Goal: Navigation & Orientation: Find specific page/section

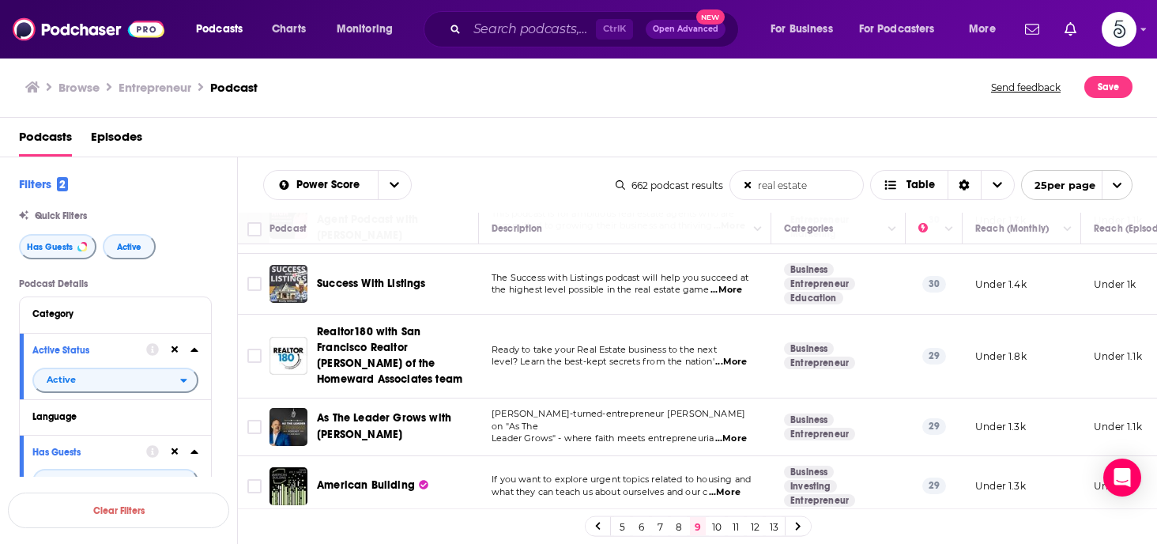
scroll to position [62, 0]
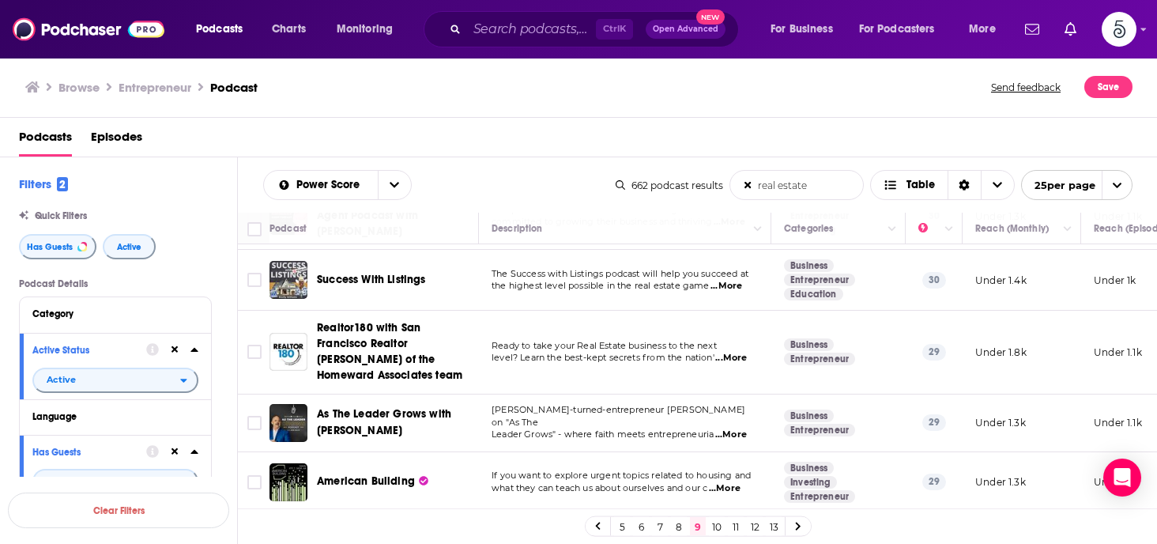
click at [735, 429] on span "...More" at bounding box center [731, 435] width 32 height 13
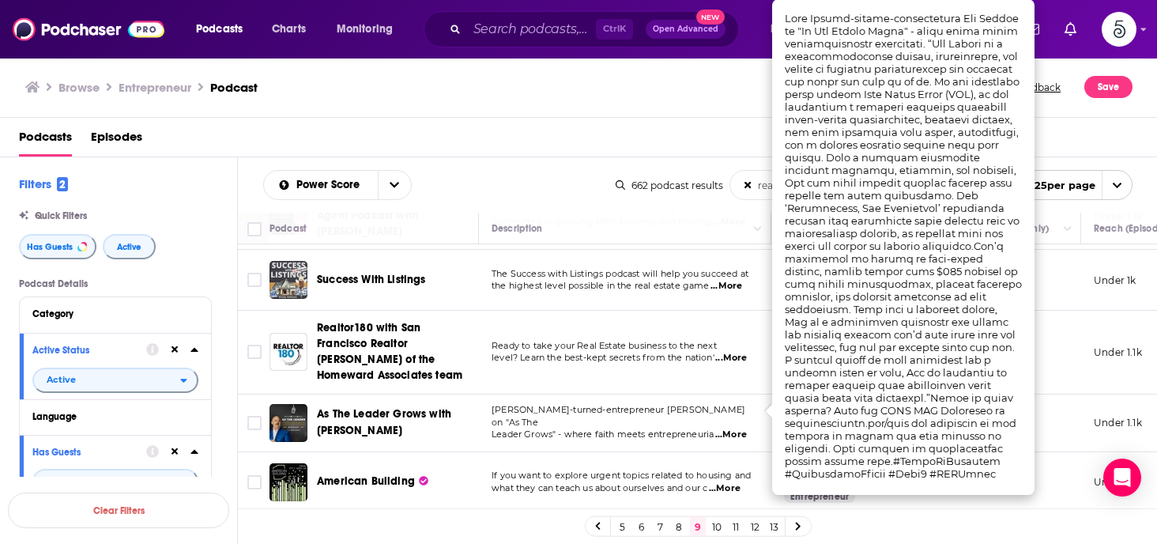
click at [737, 429] on span "...More" at bounding box center [731, 435] width 32 height 13
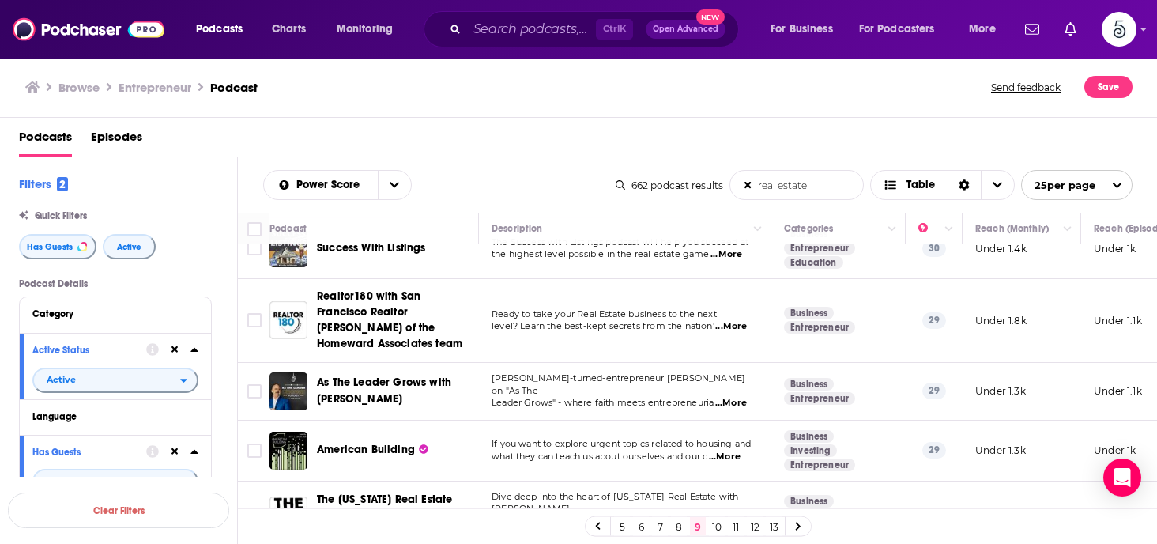
scroll to position [125, 0]
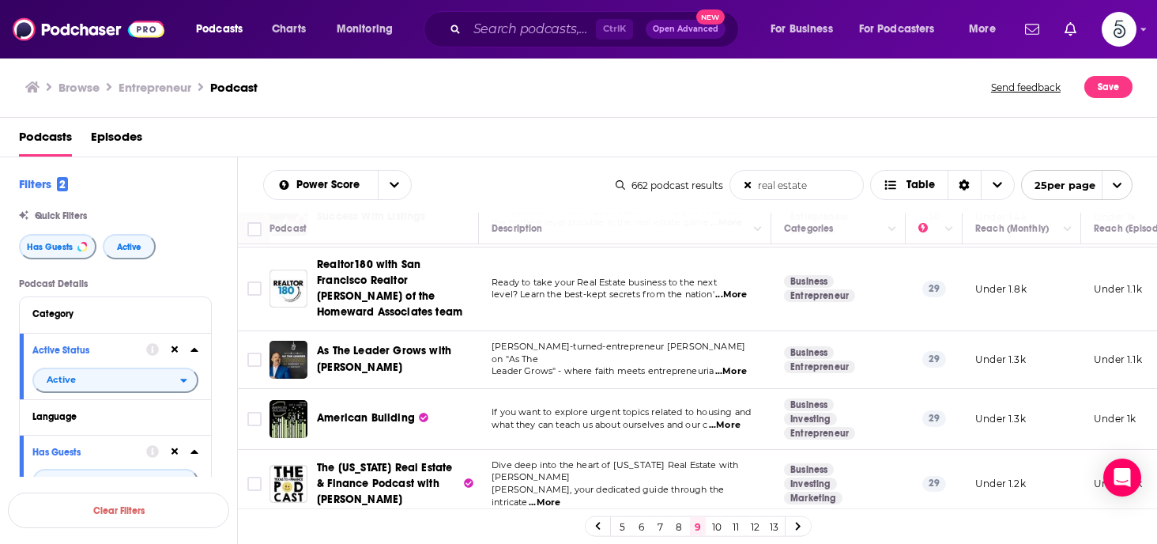
click at [734, 419] on span "...More" at bounding box center [725, 425] width 32 height 13
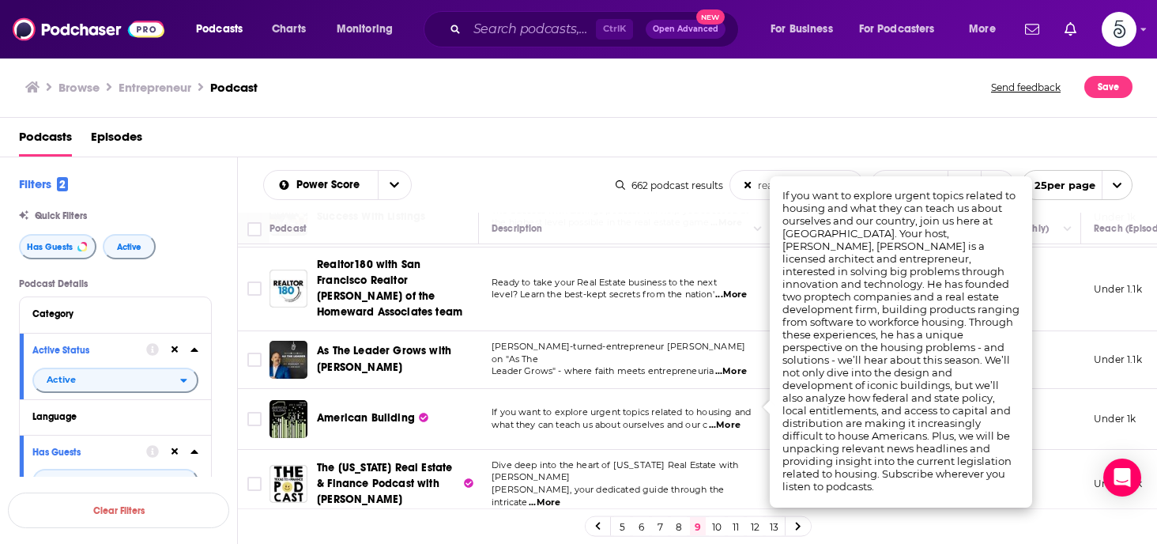
click at [734, 419] on span "...More" at bounding box center [725, 425] width 32 height 13
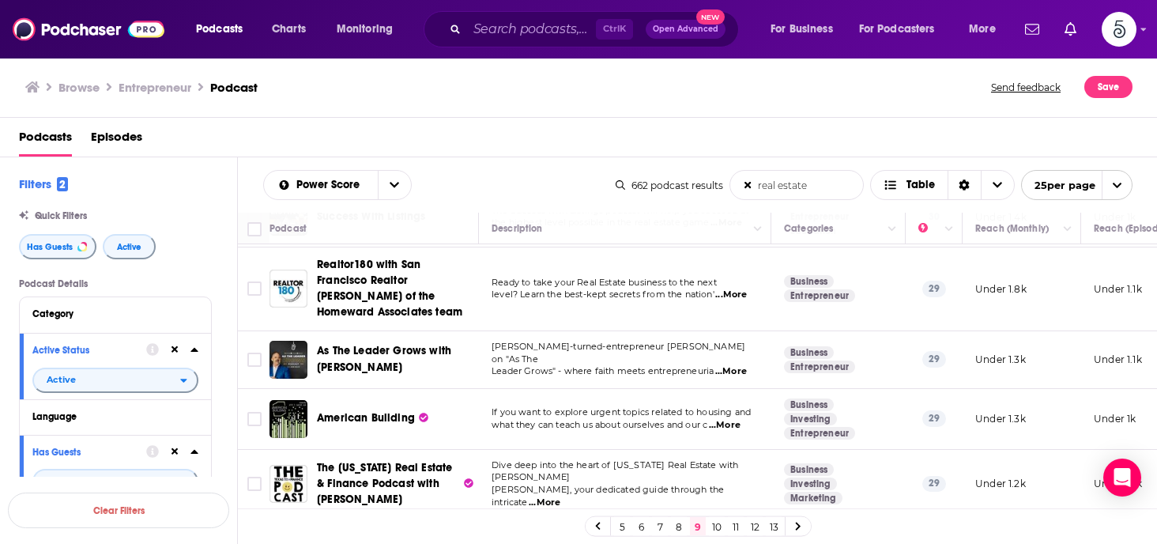
click at [561, 497] on span "...More" at bounding box center [545, 503] width 32 height 13
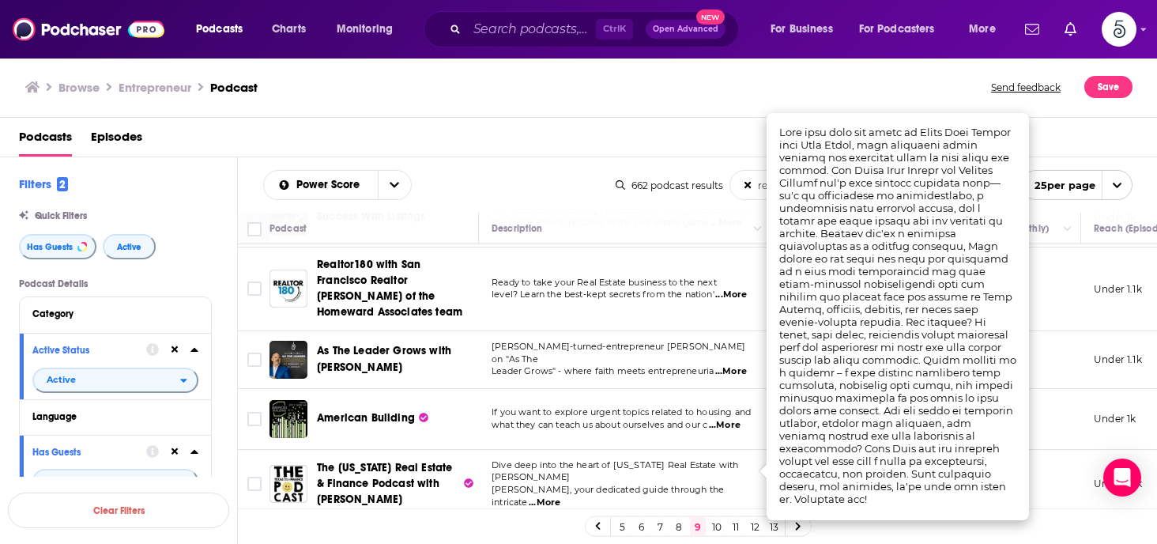
click at [561, 497] on span "...More" at bounding box center [545, 503] width 32 height 13
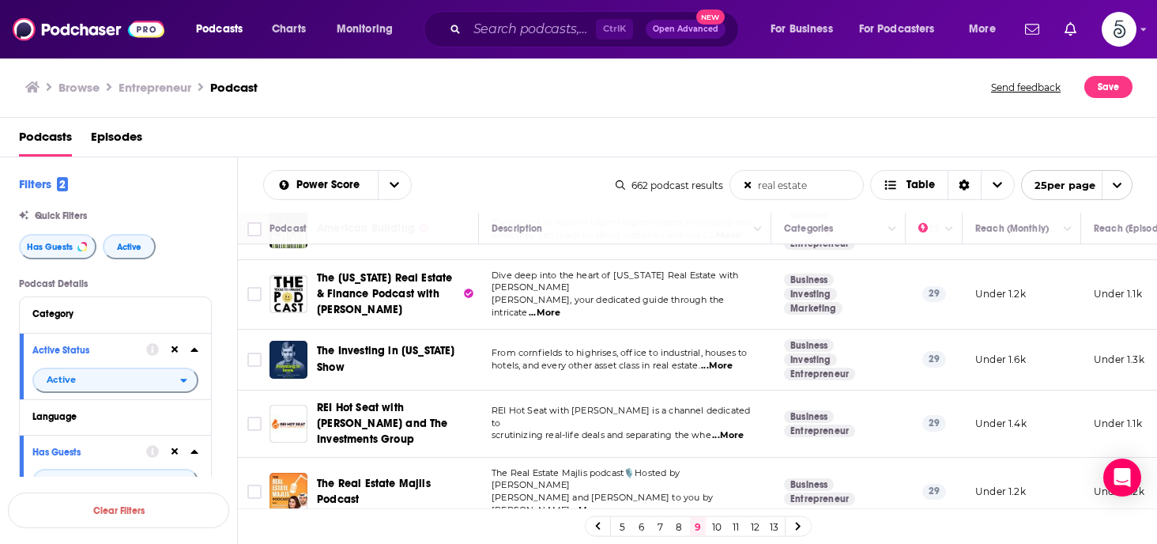
scroll to position [346, 0]
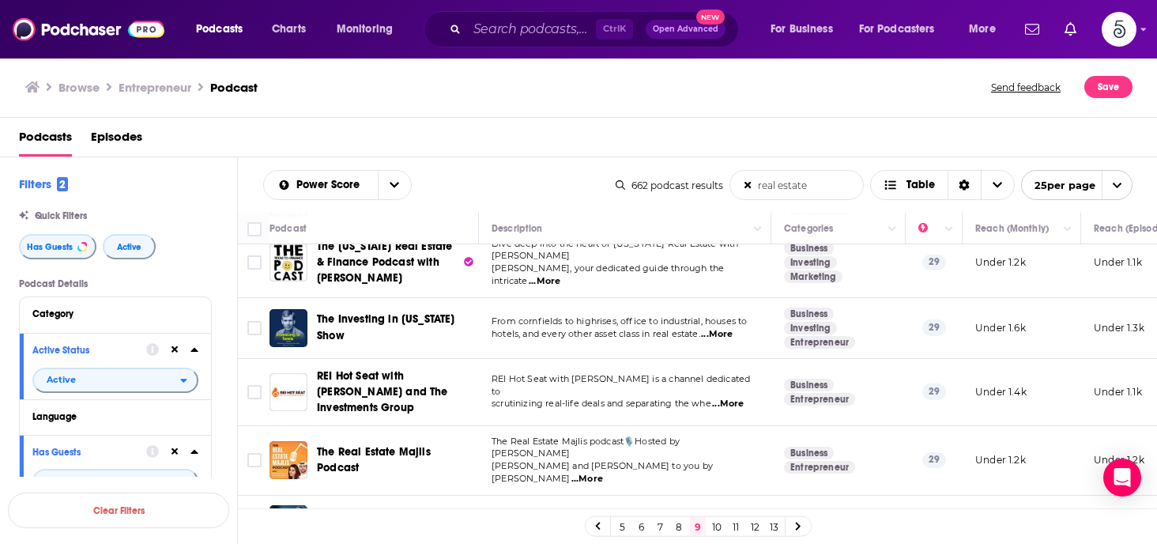
click at [603, 473] on span "...More" at bounding box center [588, 479] width 32 height 13
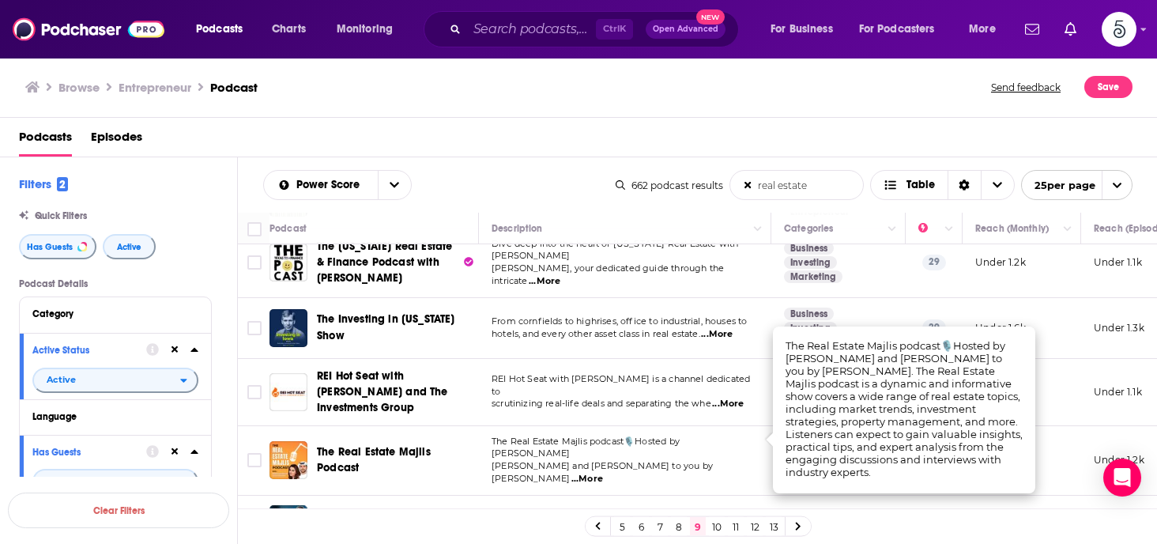
click at [603, 473] on span "...More" at bounding box center [588, 479] width 32 height 13
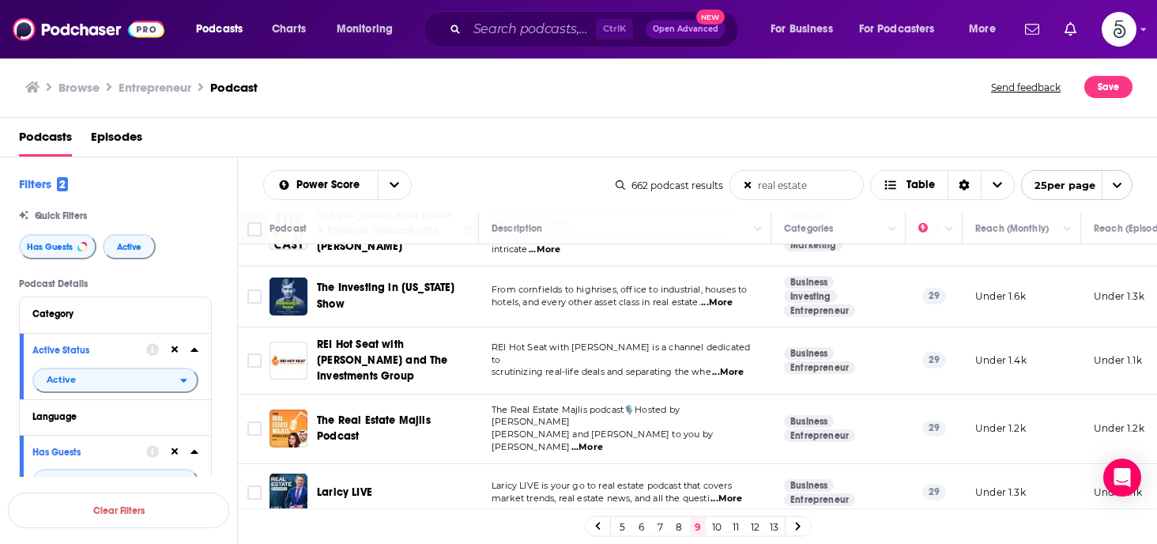
scroll to position [410, 0]
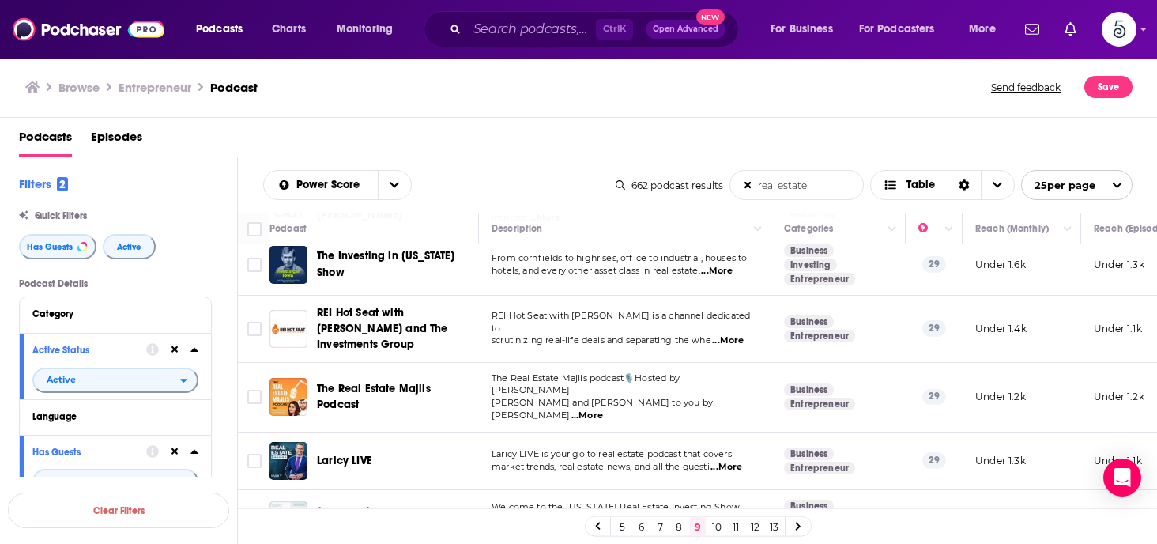
click at [732, 461] on span "...More" at bounding box center [727, 467] width 32 height 13
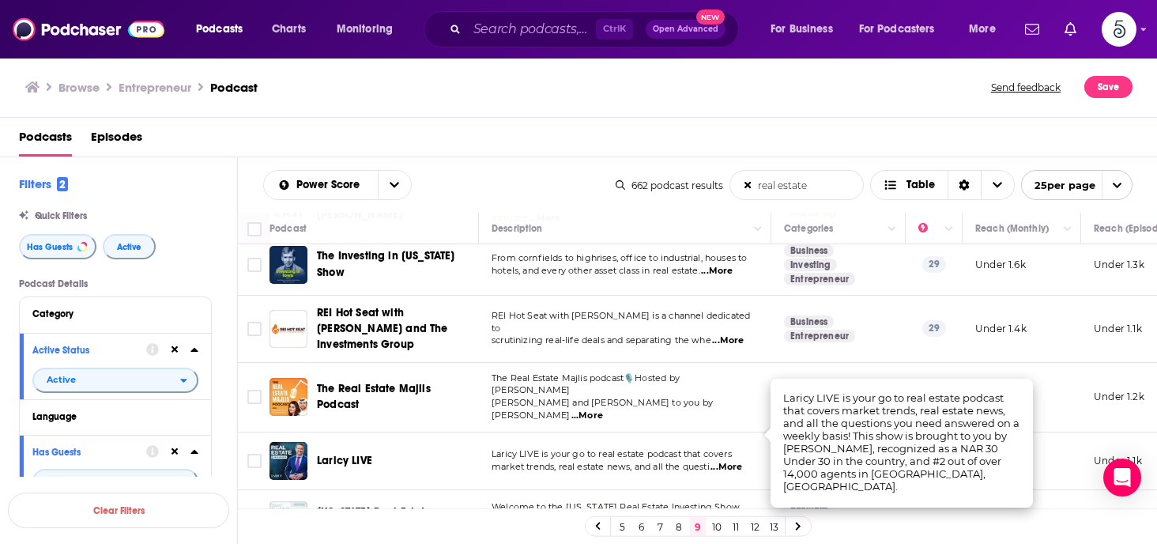
click at [732, 461] on span "...More" at bounding box center [727, 467] width 32 height 13
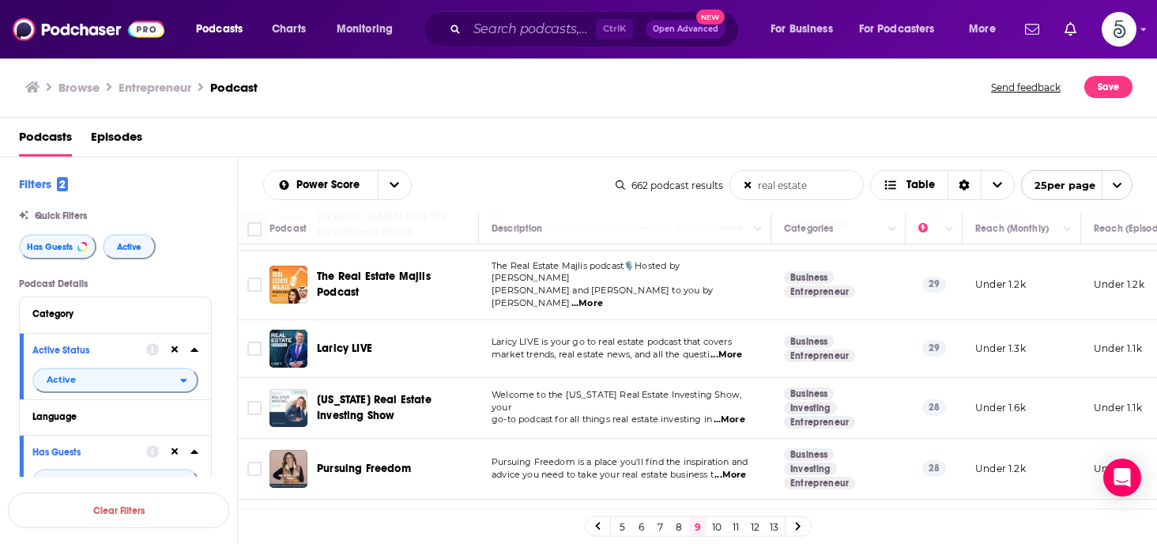
scroll to position [536, 0]
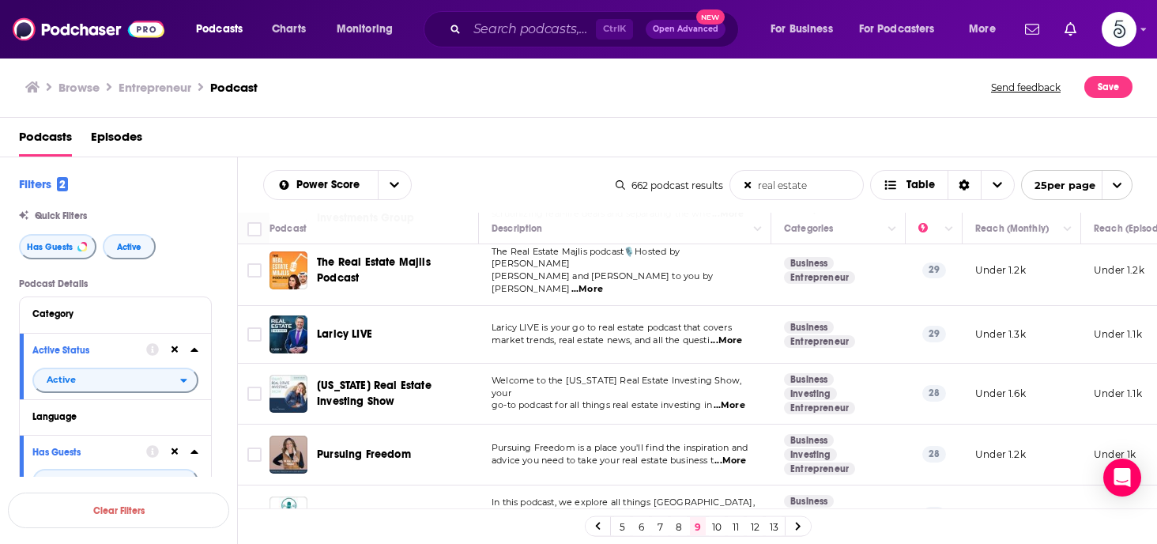
click at [731, 455] on span "...More" at bounding box center [731, 461] width 32 height 13
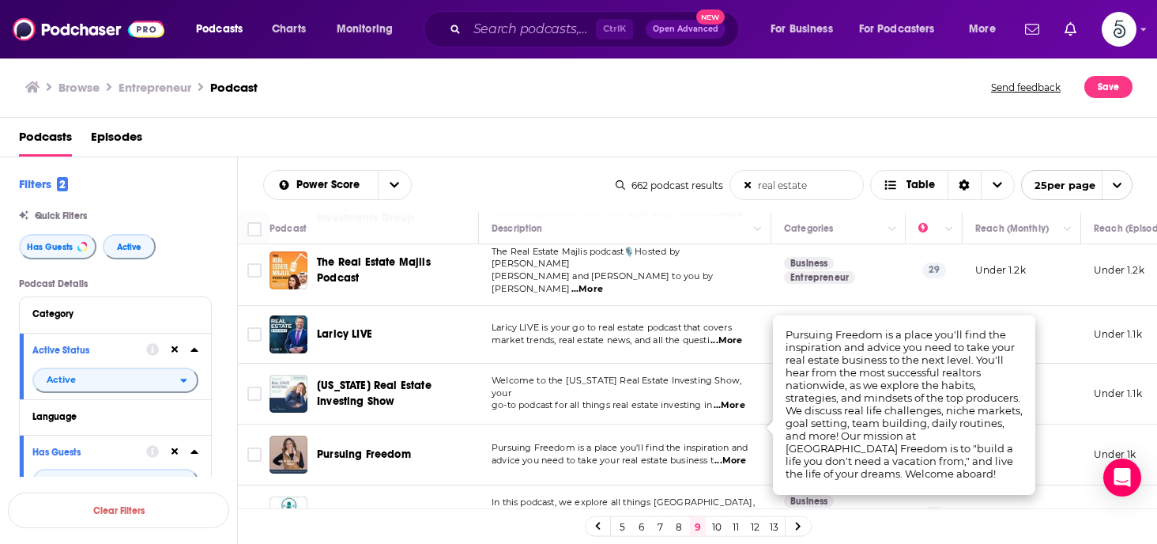
click at [731, 455] on span "...More" at bounding box center [731, 461] width 32 height 13
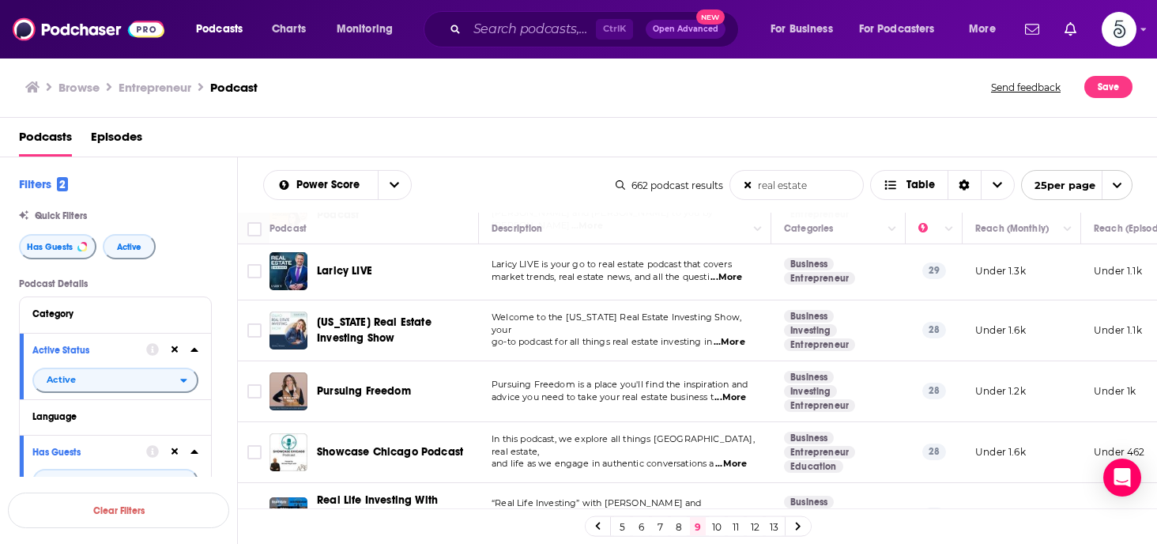
scroll to position [631, 0]
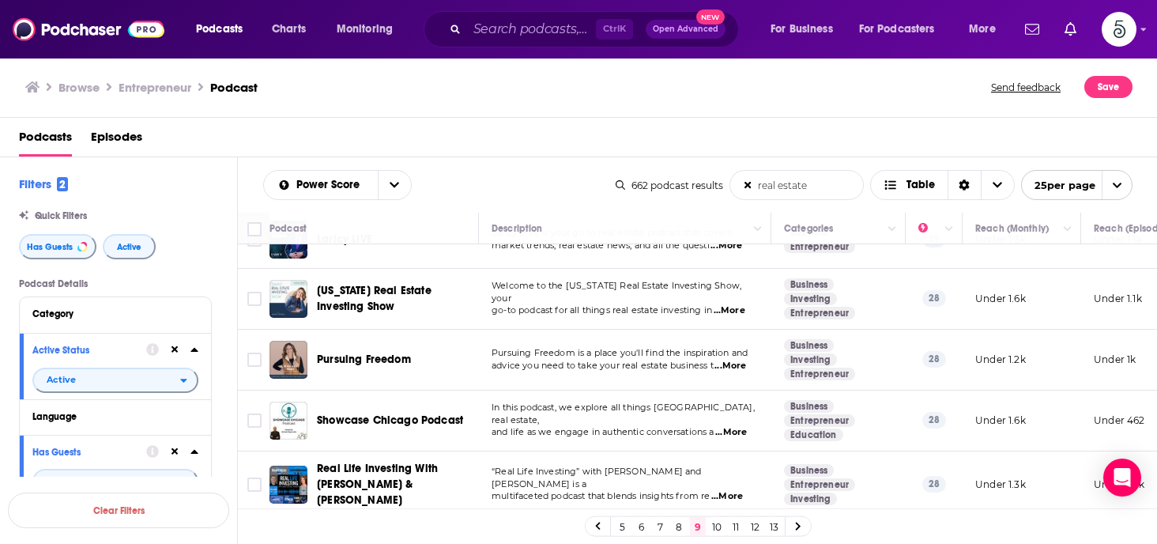
click at [734, 490] on span "...More" at bounding box center [728, 496] width 32 height 13
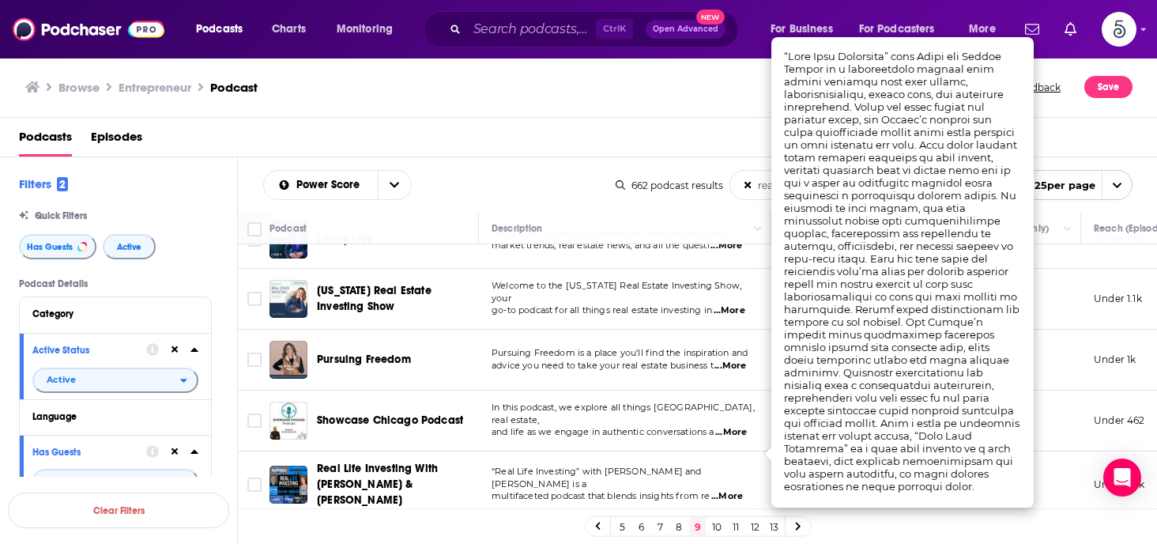
click at [734, 490] on span "...More" at bounding box center [728, 496] width 32 height 13
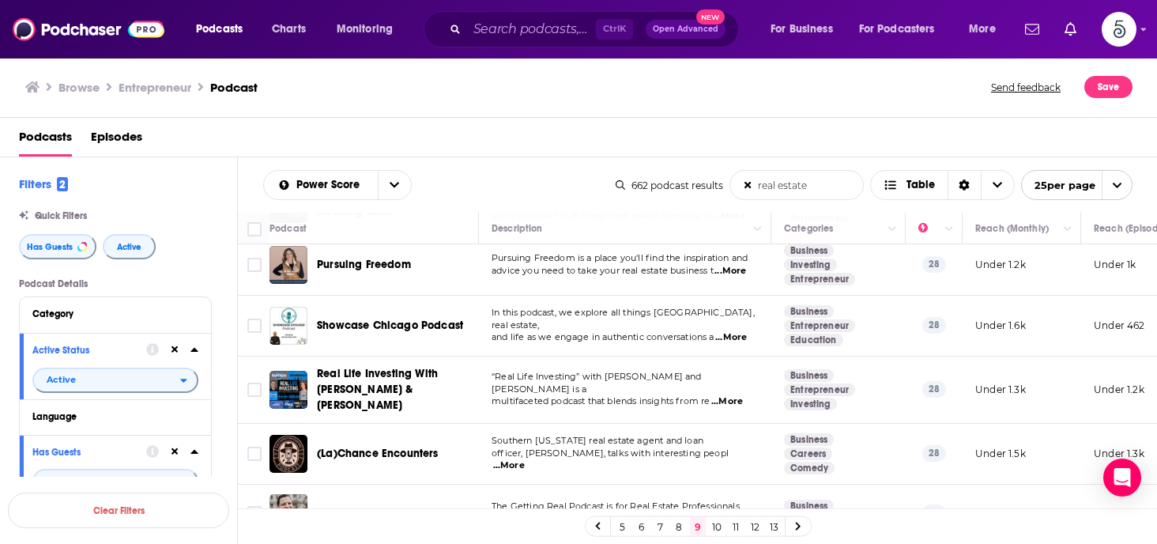
scroll to position [757, 0]
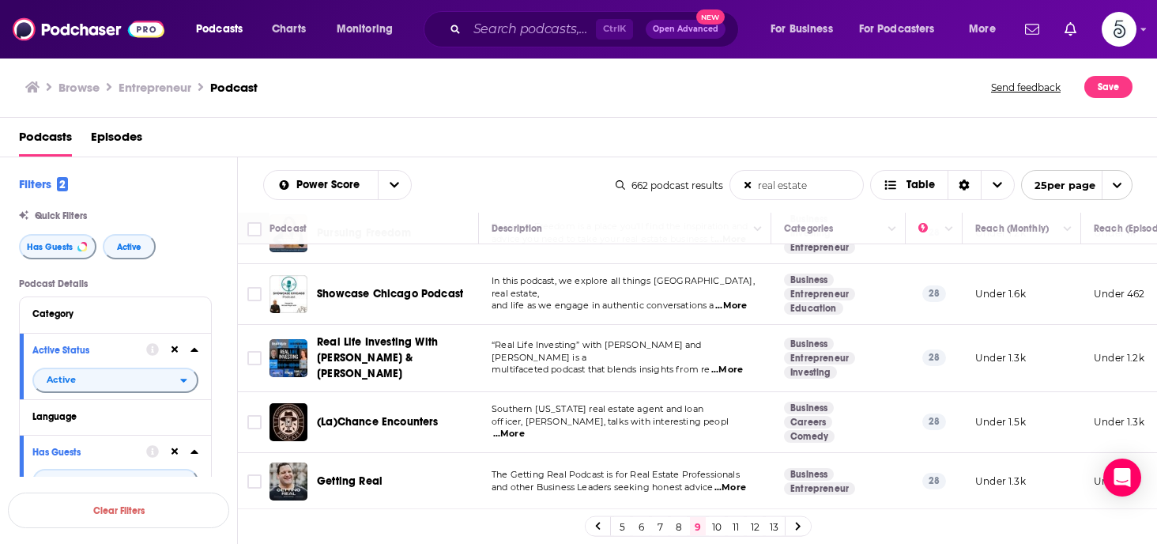
click at [734, 481] on span "...More" at bounding box center [731, 487] width 32 height 13
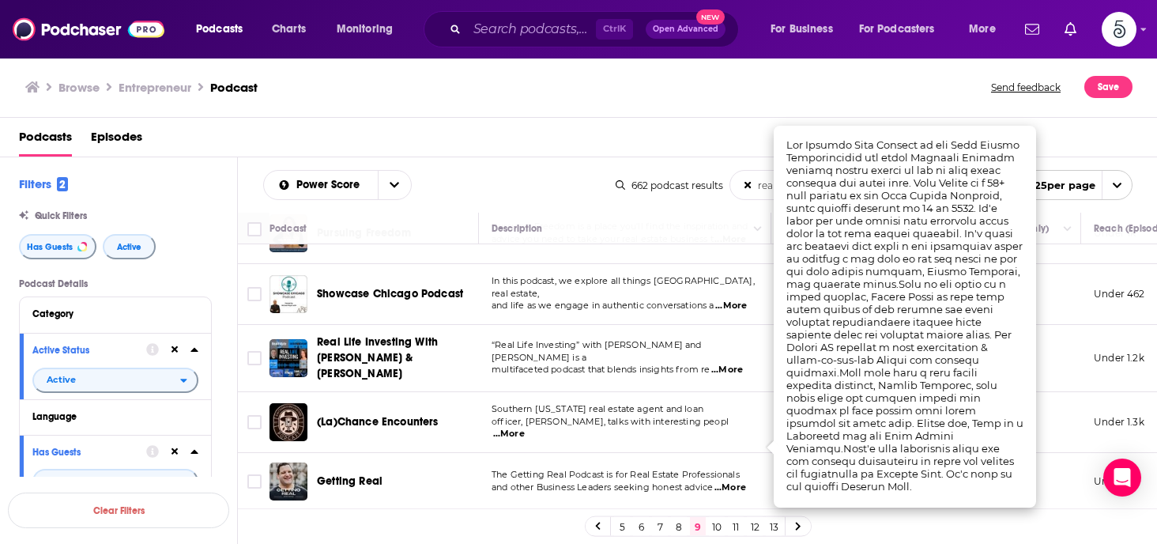
click at [734, 481] on span "...More" at bounding box center [731, 487] width 32 height 13
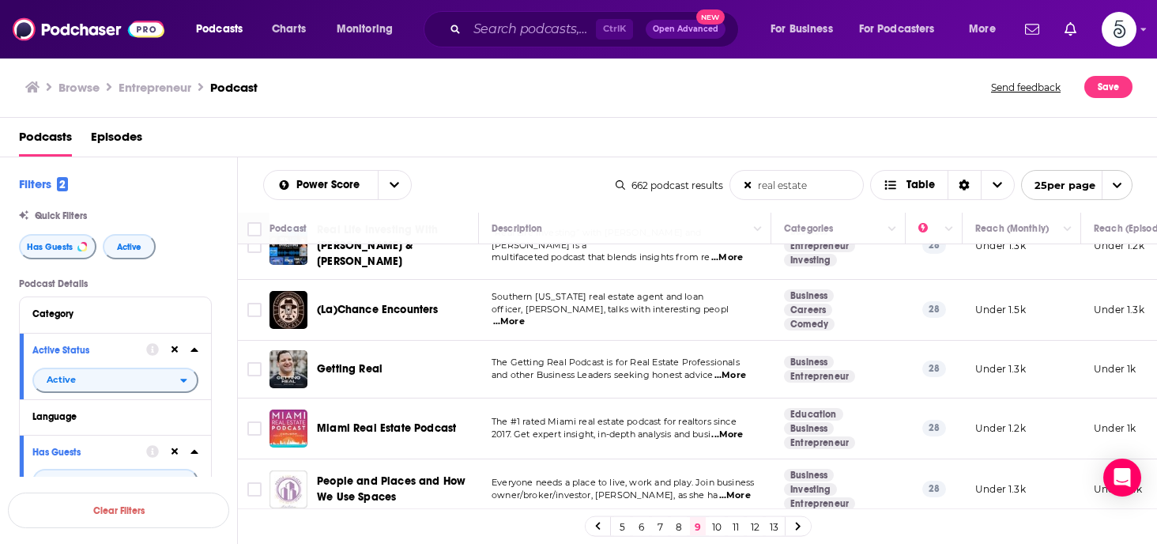
scroll to position [884, 0]
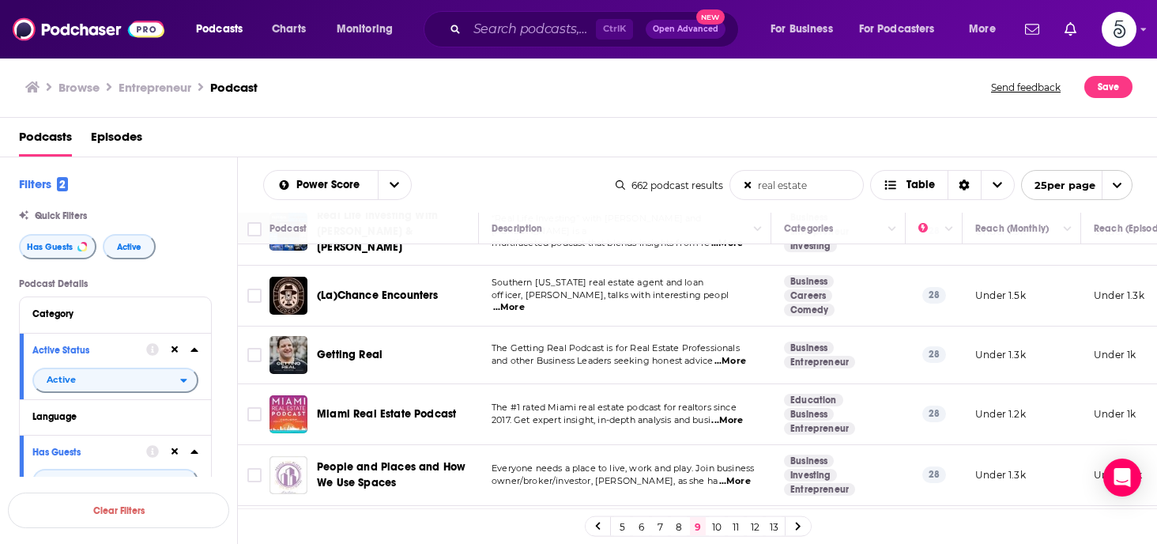
click at [733, 475] on span "...More" at bounding box center [735, 481] width 32 height 13
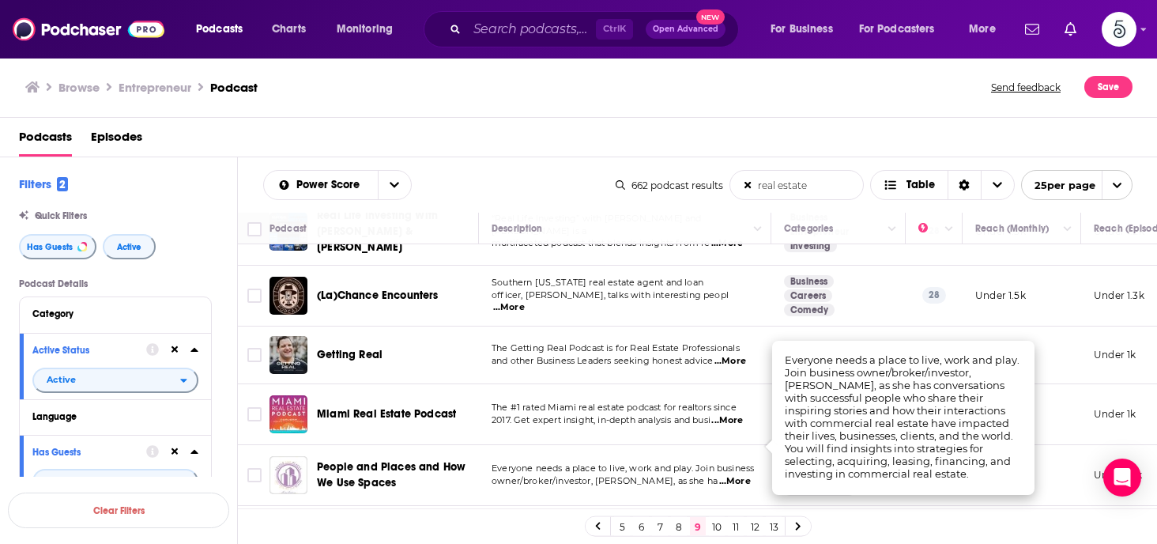
click at [733, 475] on span "...More" at bounding box center [735, 481] width 32 height 13
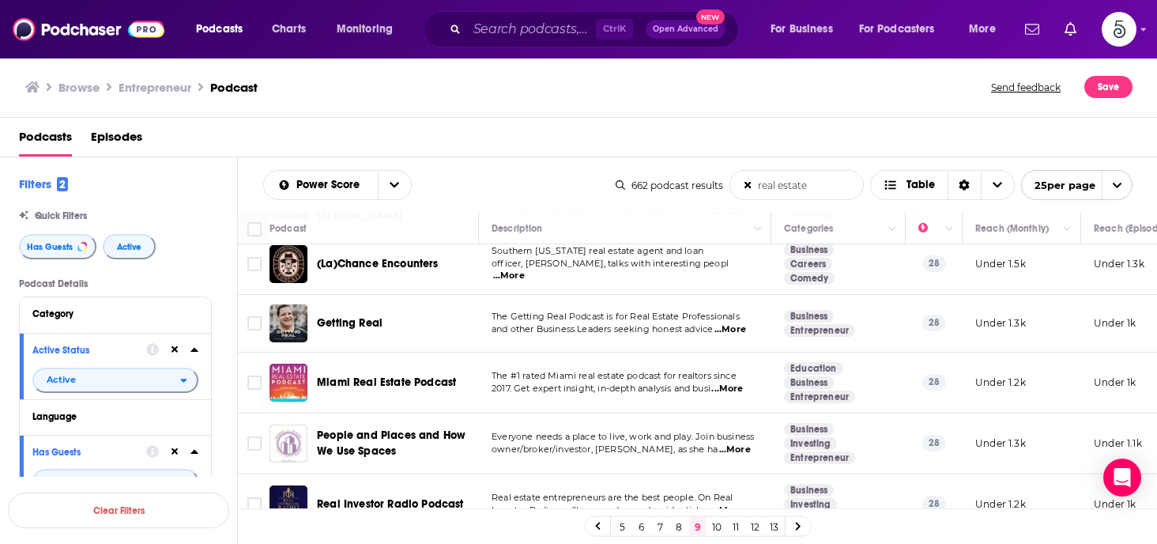
scroll to position [947, 0]
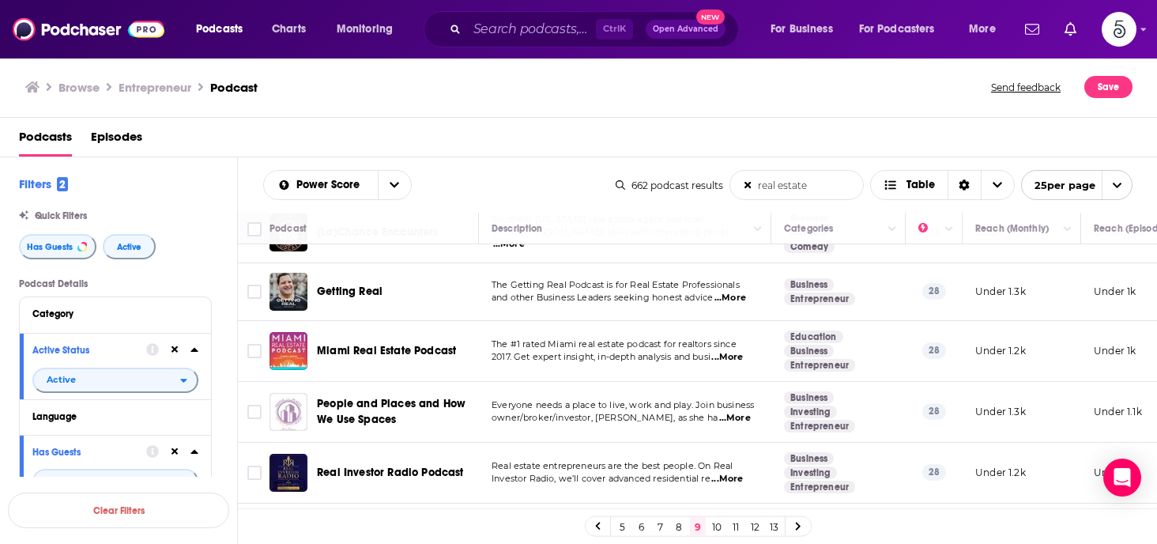
click at [725, 473] on span "...More" at bounding box center [728, 479] width 32 height 13
